Goal: Task Accomplishment & Management: Use online tool/utility

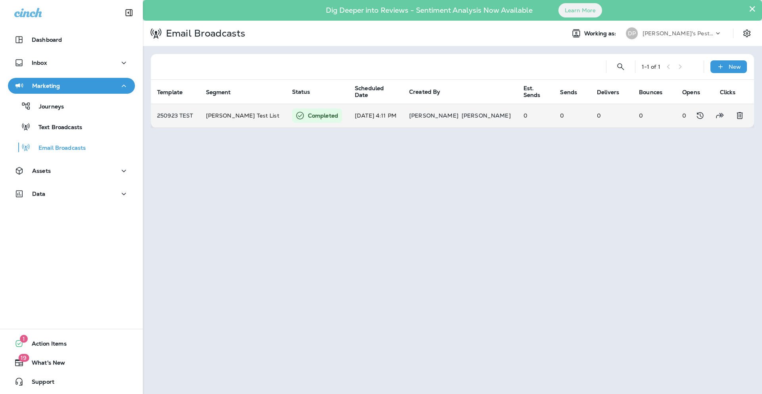
click at [237, 121] on td "[PERSON_NAME] Test List" at bounding box center [243, 116] width 86 height 24
click at [308, 114] on p "Completed" at bounding box center [323, 116] width 30 height 8
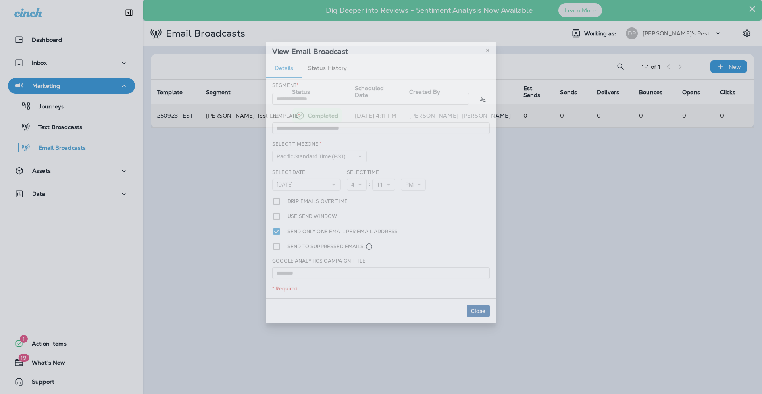
type input "**********"
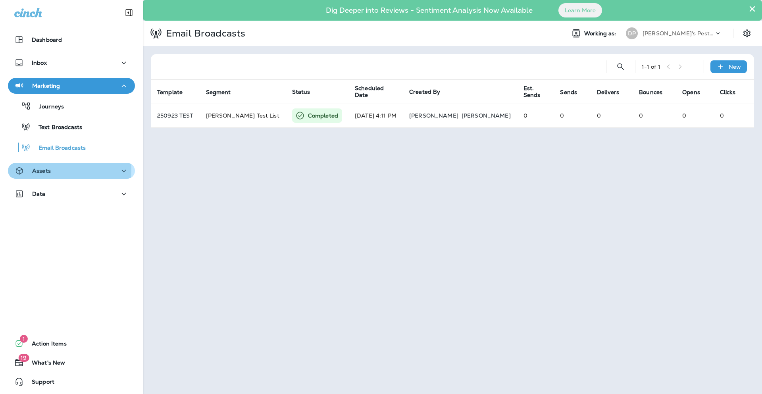
click at [58, 170] on div "Assets" at bounding box center [71, 171] width 114 height 10
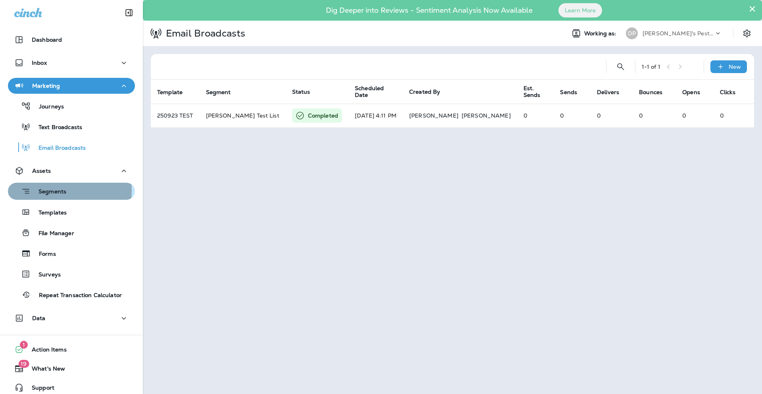
click at [66, 190] on div "Segments" at bounding box center [71, 191] width 121 height 12
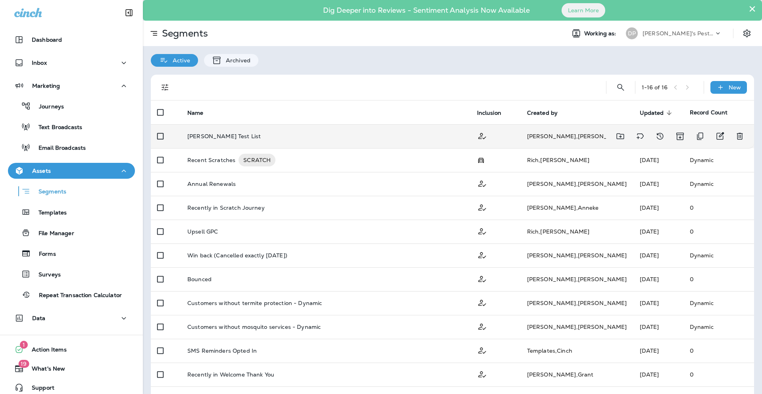
click at [219, 136] on p "[PERSON_NAME] Test List" at bounding box center [223, 136] width 73 height 6
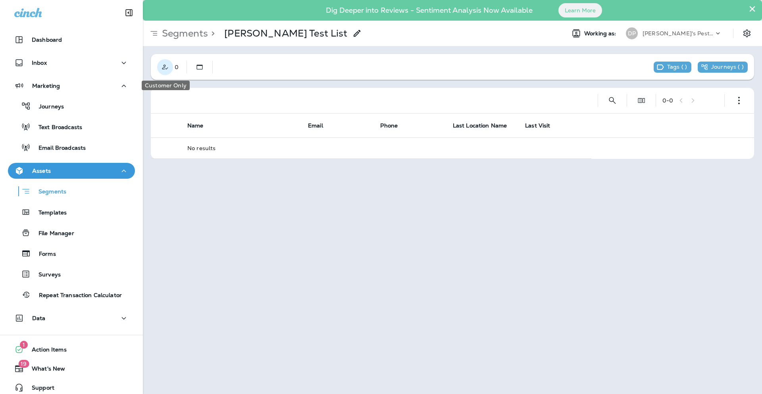
click at [170, 66] on button "Customer Only" at bounding box center [165, 67] width 16 height 16
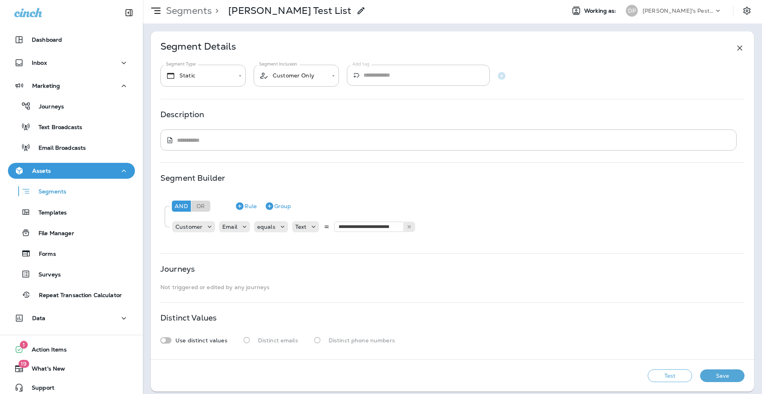
scroll to position [28, 0]
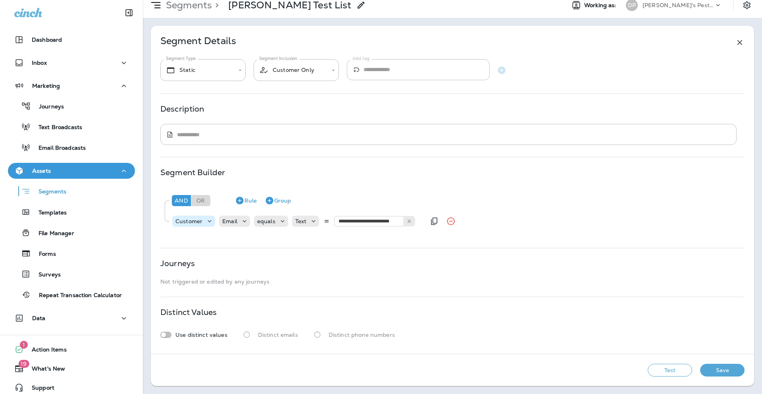
click at [206, 222] on icon at bounding box center [210, 221] width 8 height 8
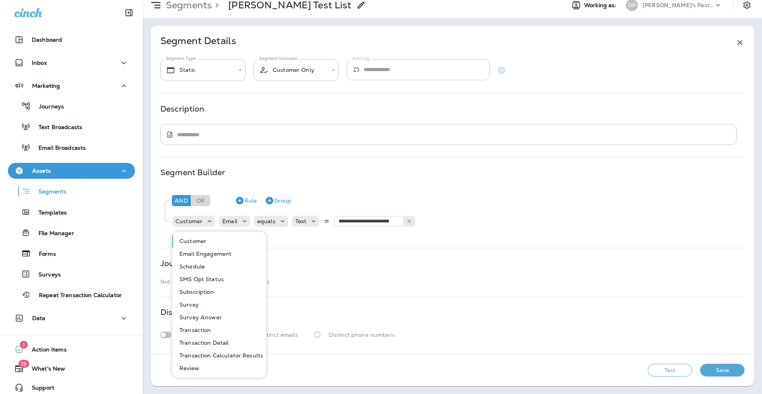
click at [532, 183] on div "**********" at bounding box center [452, 202] width 584 height 67
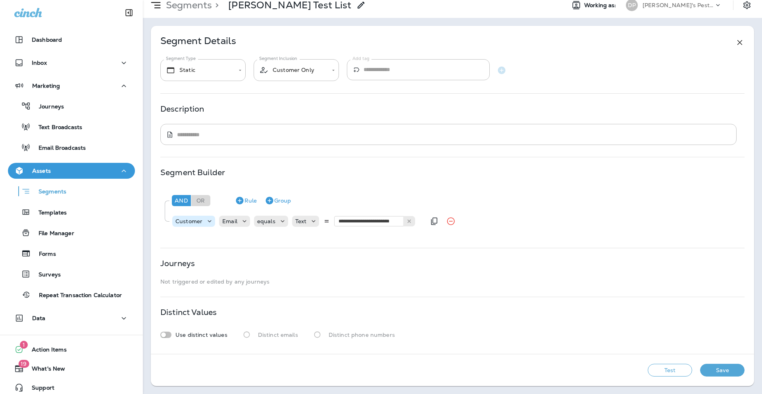
click at [202, 222] on div "Customer" at bounding box center [188, 221] width 33 height 6
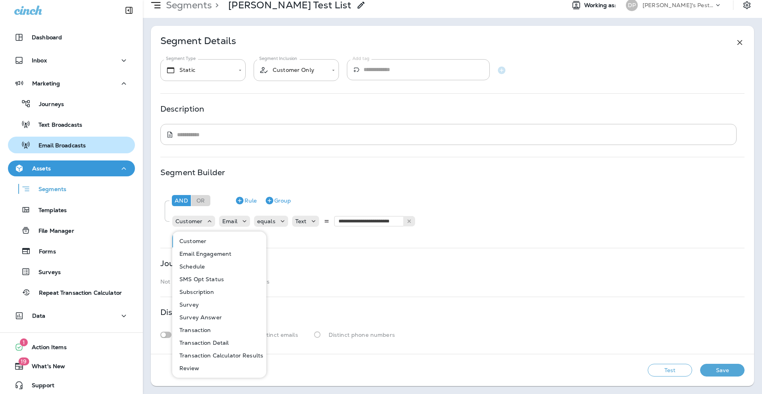
scroll to position [0, 0]
